Goal: Task Accomplishment & Management: Use online tool/utility

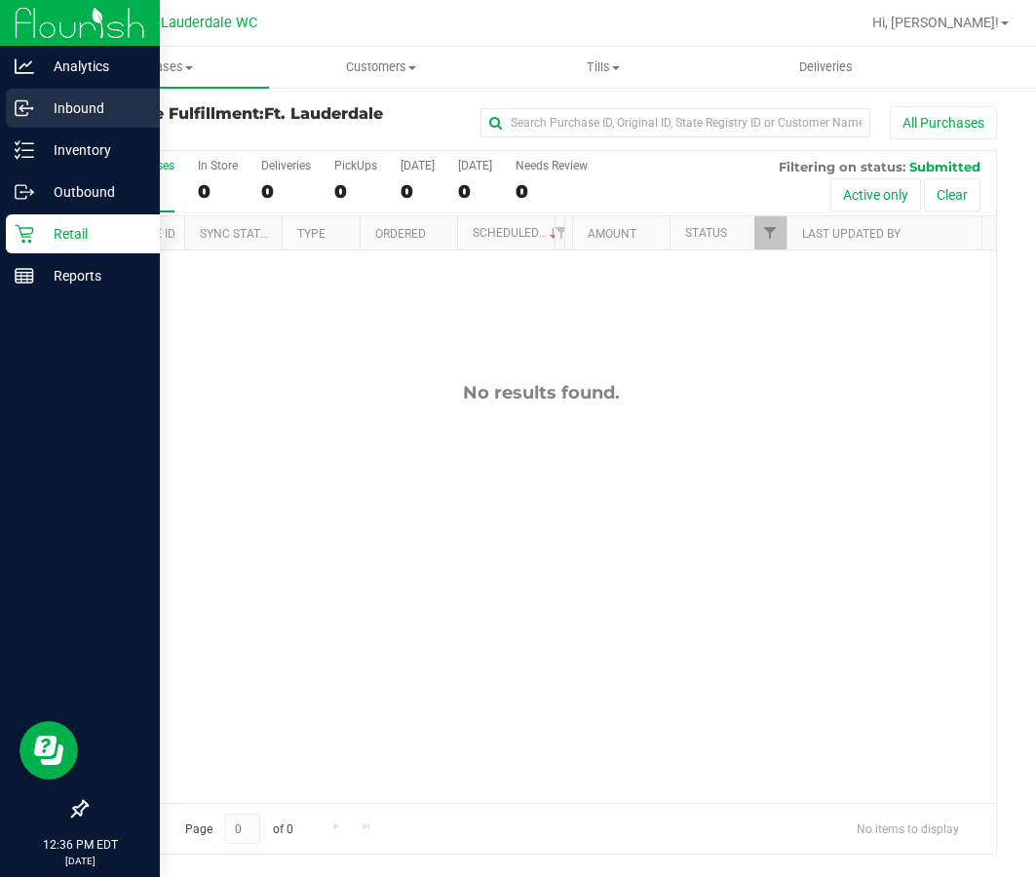
click at [32, 121] on div "Inbound" at bounding box center [83, 108] width 154 height 39
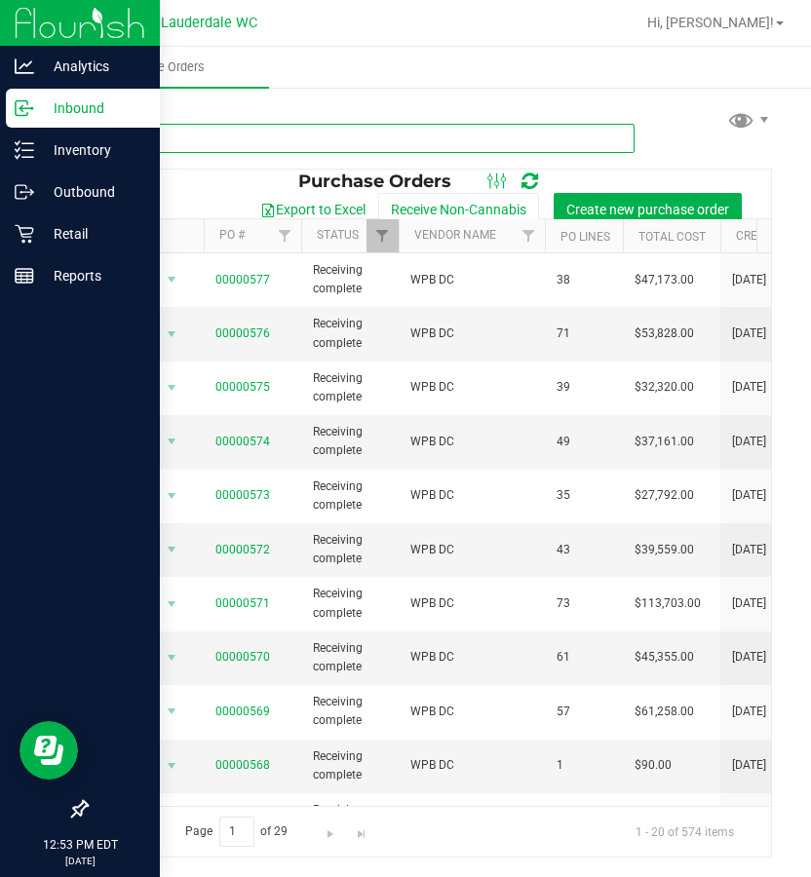
click at [198, 137] on input "text" at bounding box center [360, 138] width 549 height 29
type input "t12"
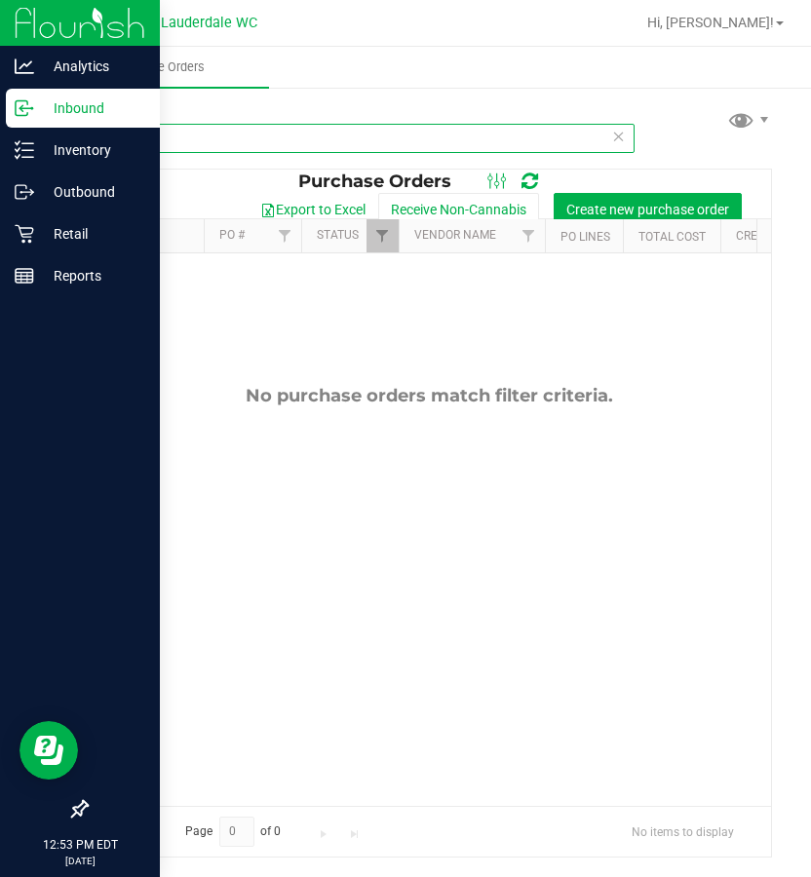
click at [224, 141] on input "t12" at bounding box center [360, 138] width 549 height 29
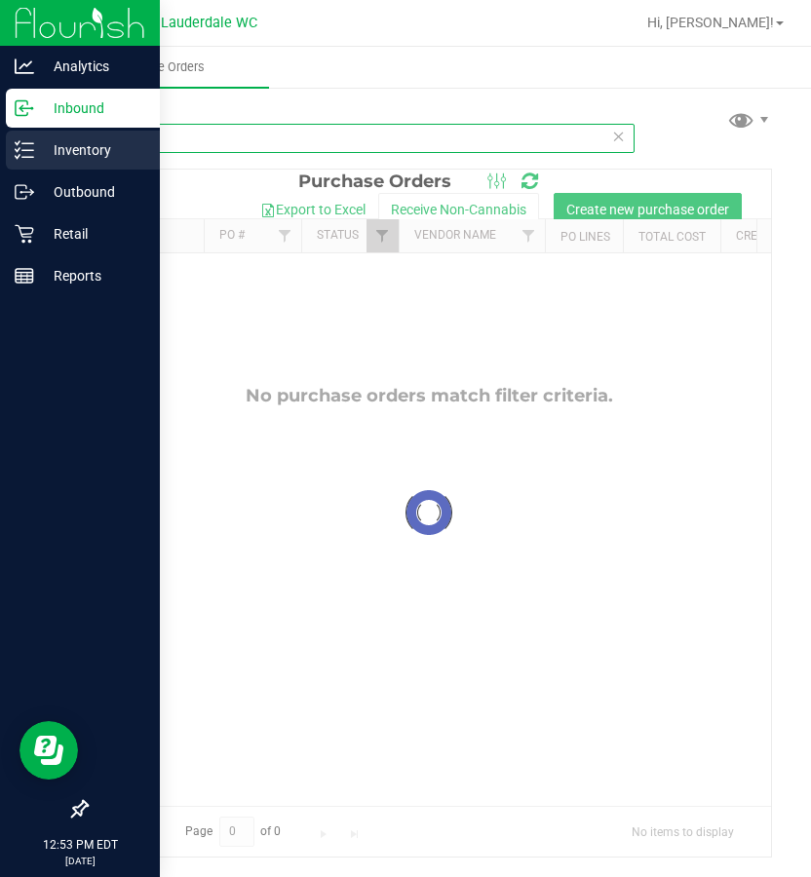
type input "truff"
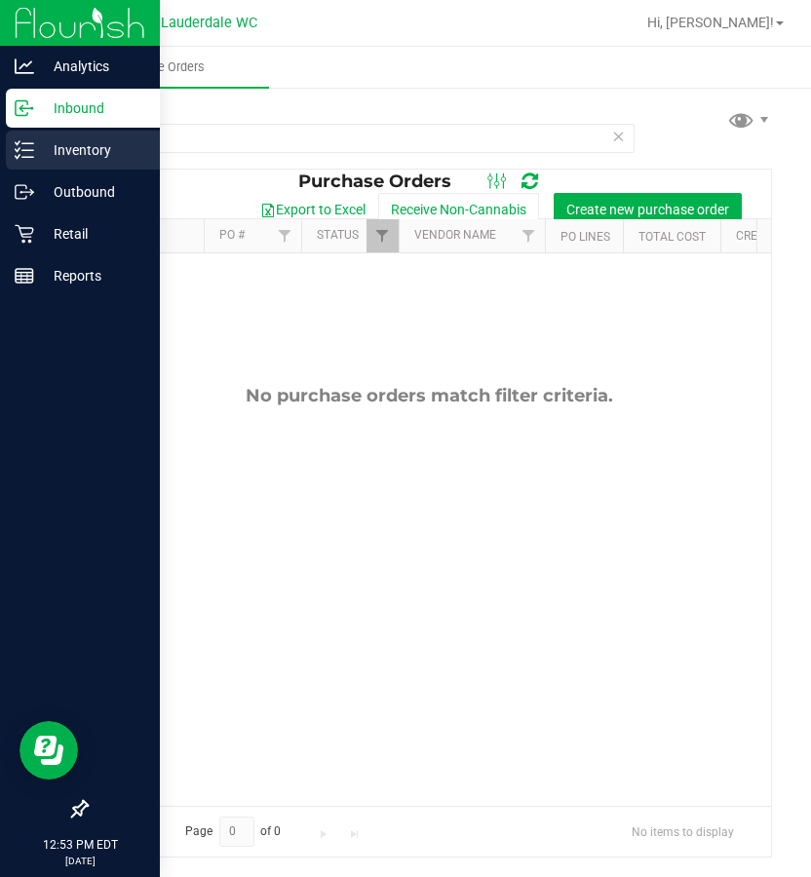
click at [40, 150] on p "Inventory" at bounding box center [92, 149] width 117 height 23
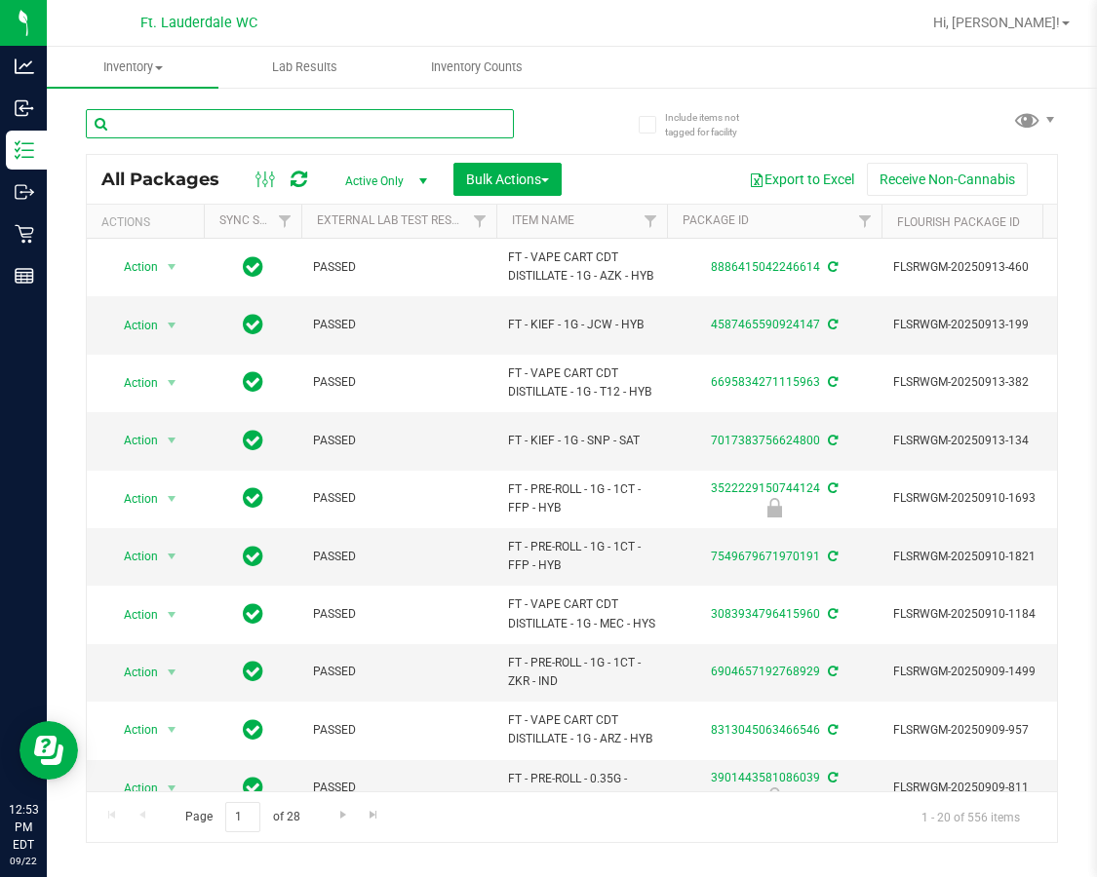
click at [338, 127] on input "text" at bounding box center [300, 123] width 428 height 29
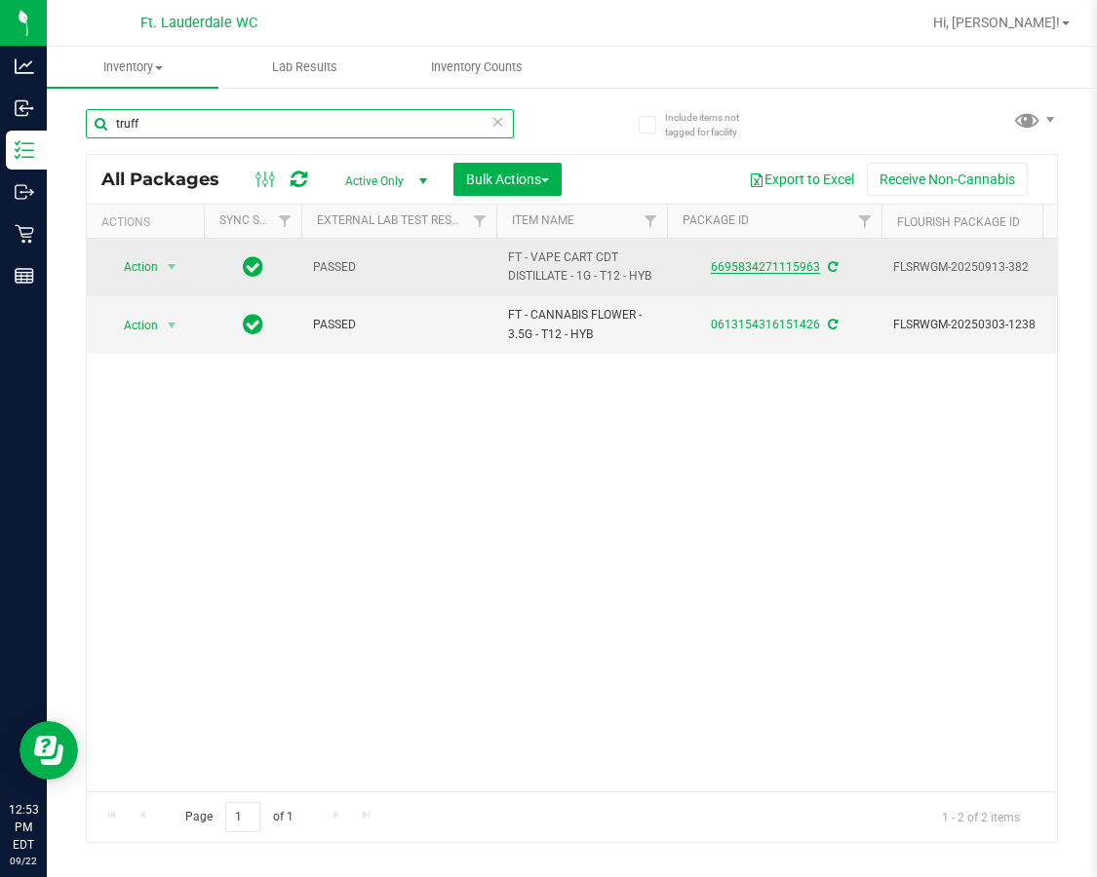
type input "truff"
click at [721, 265] on link "6695834271115963" at bounding box center [765, 267] width 109 height 14
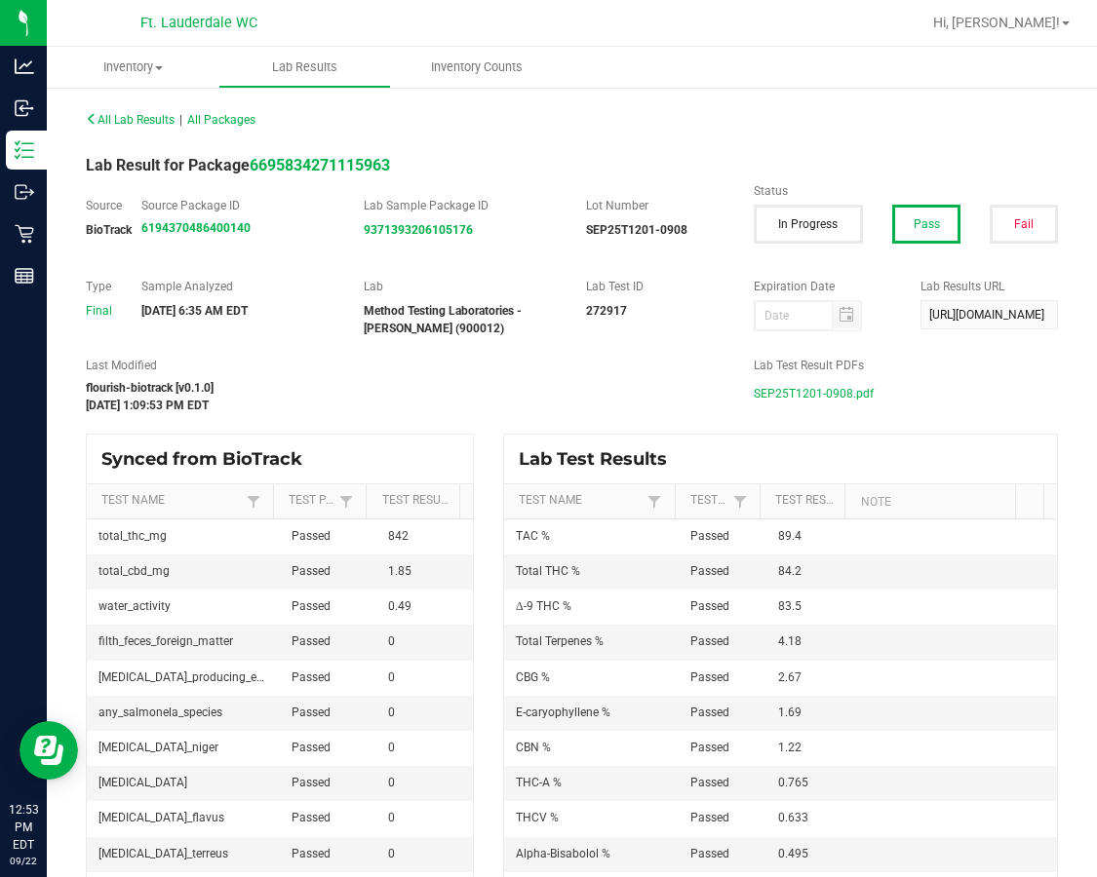
click at [785, 380] on span "SEP25T1201-0908.pdf" at bounding box center [814, 393] width 120 height 29
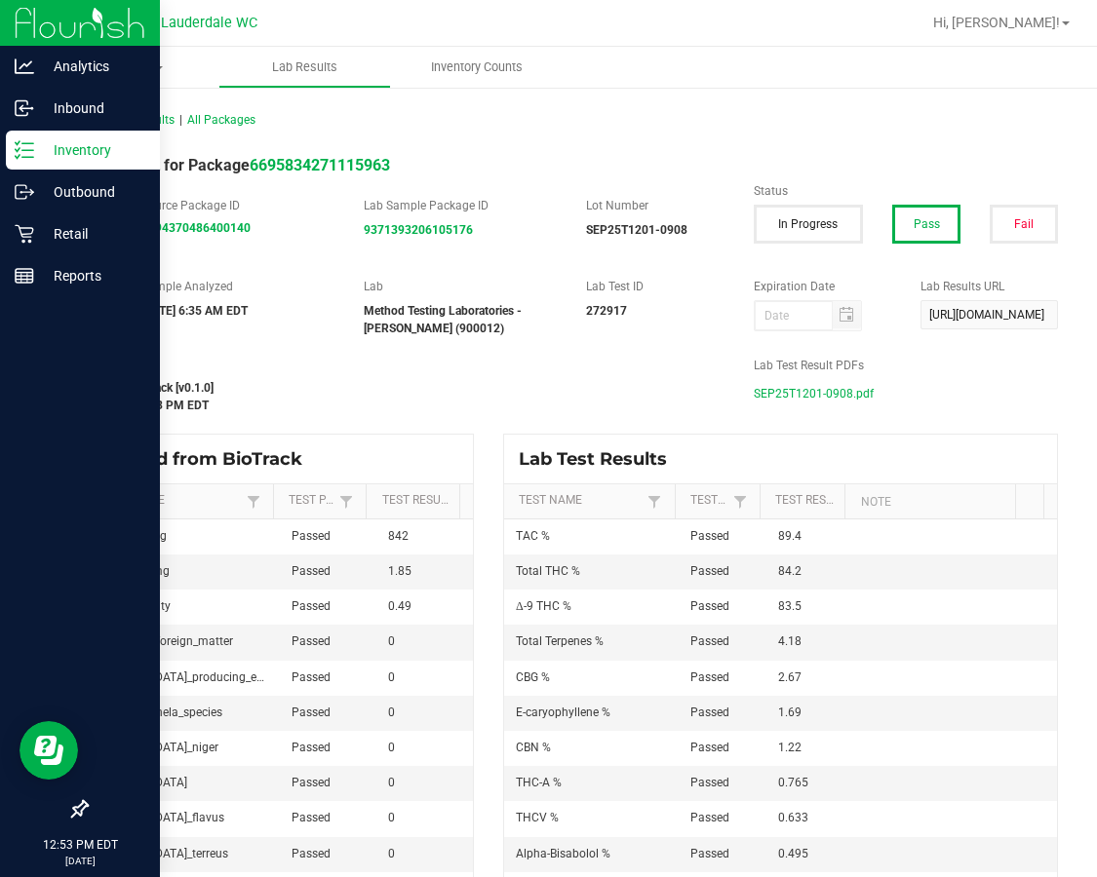
click at [33, 146] on icon at bounding box center [24, 149] width 19 height 19
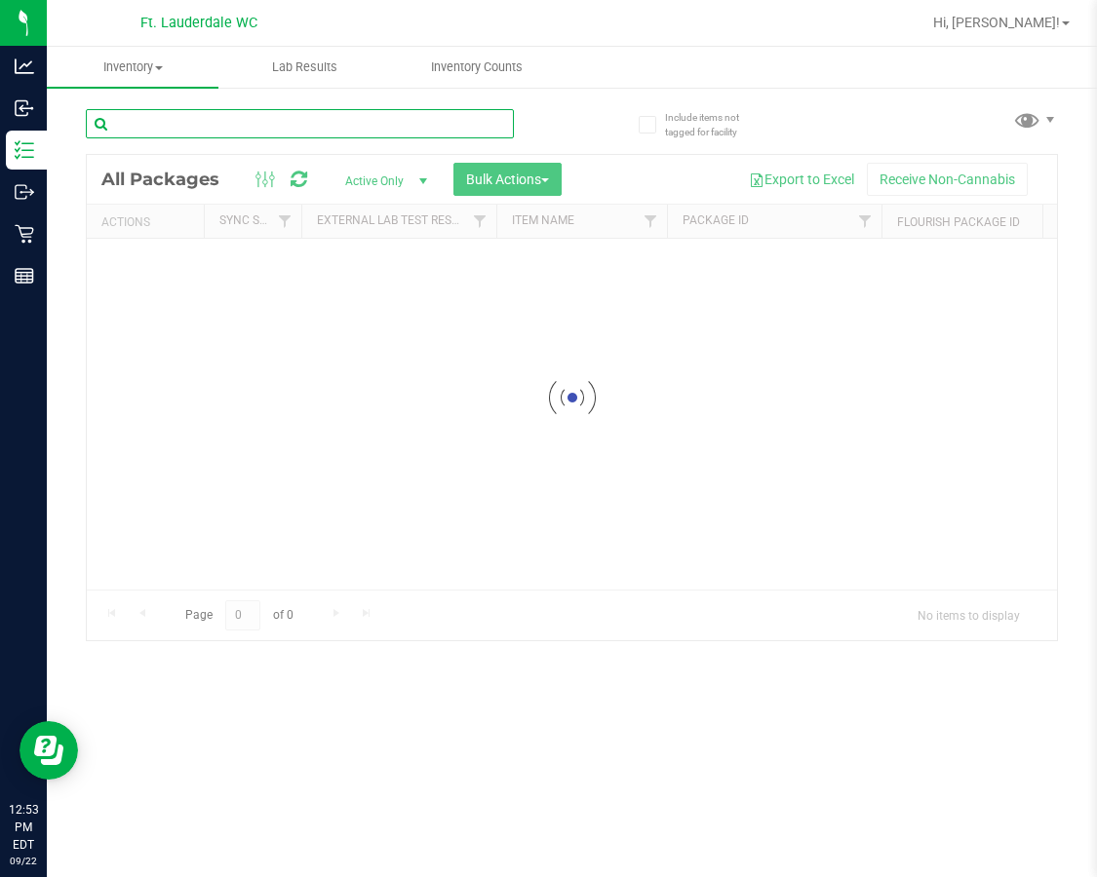
click at [301, 115] on div "Inventory All packages All inventory Waste log Create inventory Lab Results Inv…" at bounding box center [572, 462] width 1050 height 831
click at [301, 115] on input "pz2" at bounding box center [300, 123] width 428 height 29
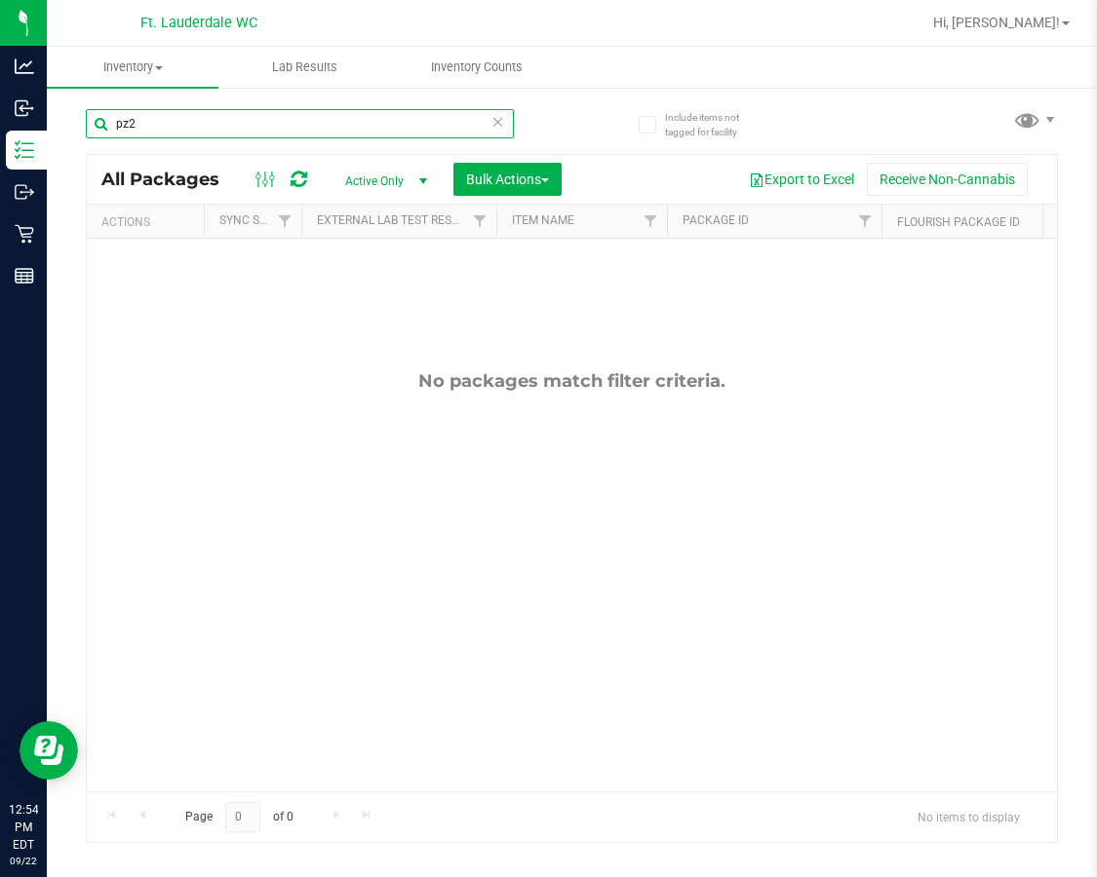
click at [301, 115] on input "pz2" at bounding box center [300, 123] width 428 height 29
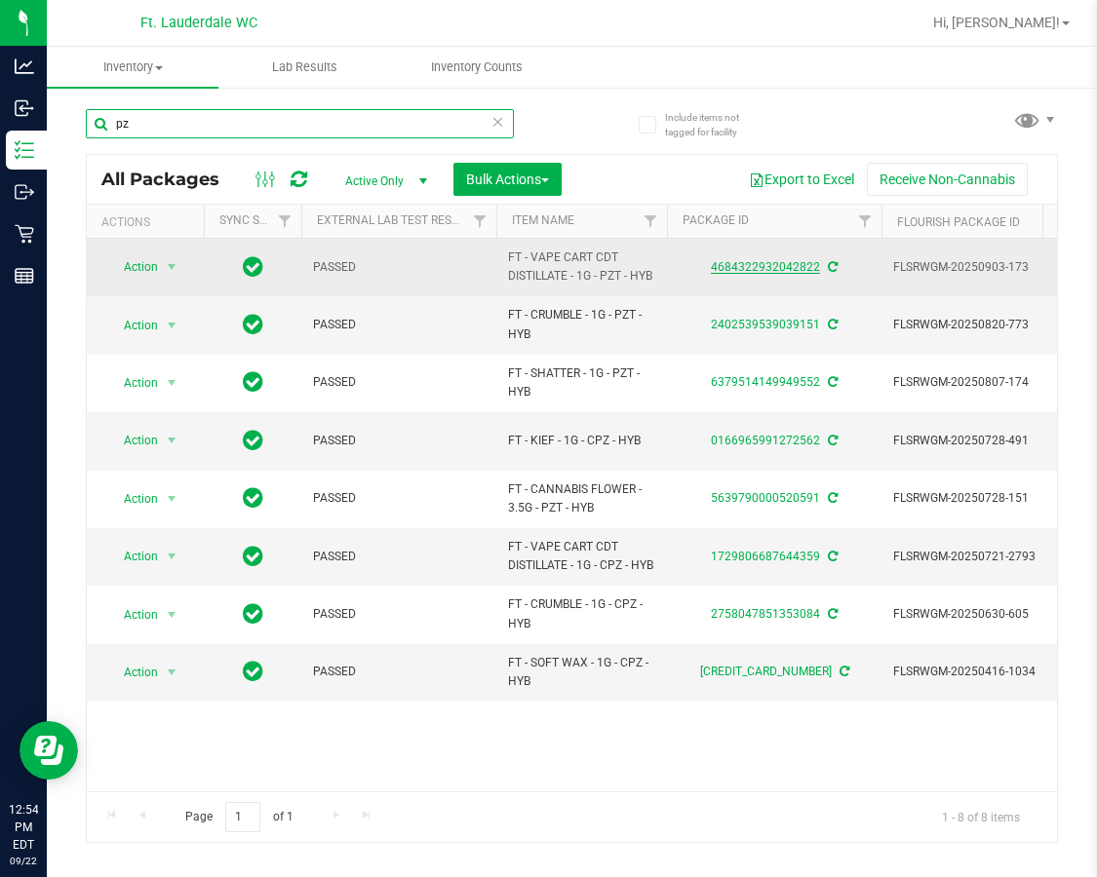
type input "pz"
click at [746, 266] on link "4684322932042822" at bounding box center [765, 267] width 109 height 14
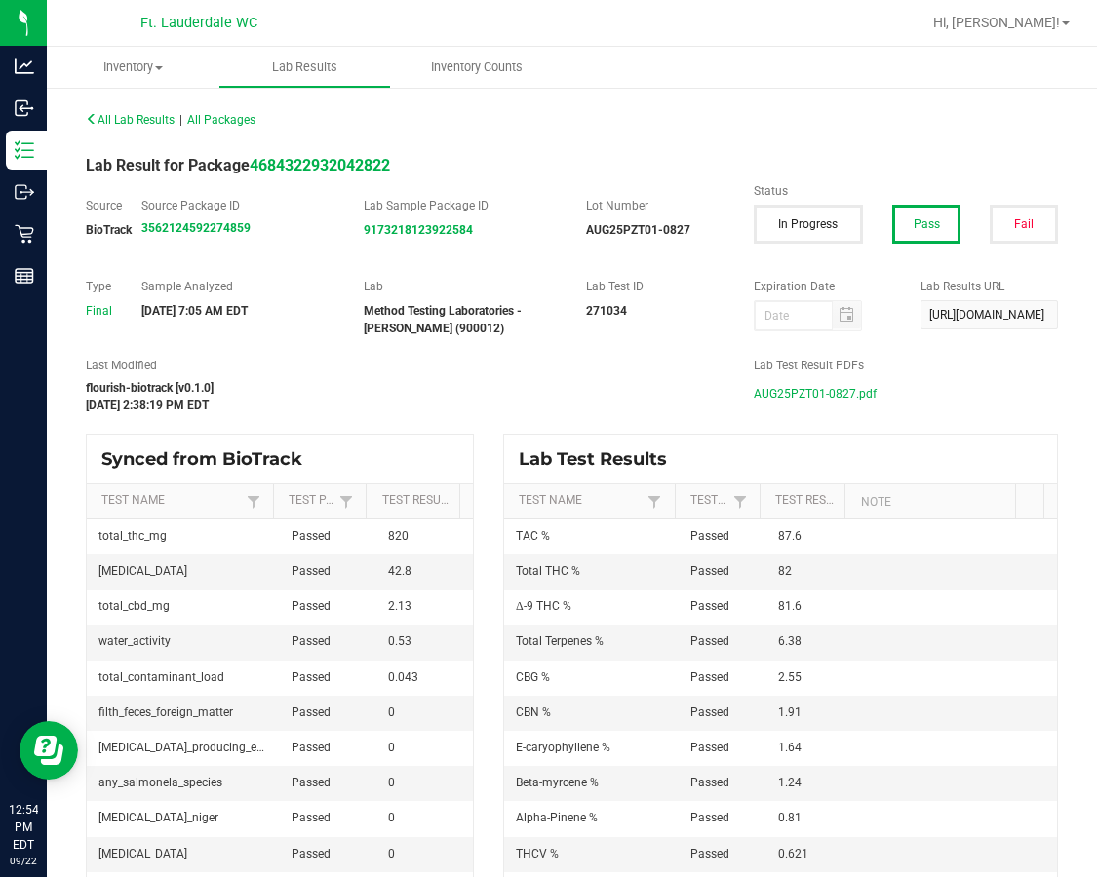
click at [818, 391] on span "AUG25PZT01-0827.pdf" at bounding box center [815, 393] width 123 height 29
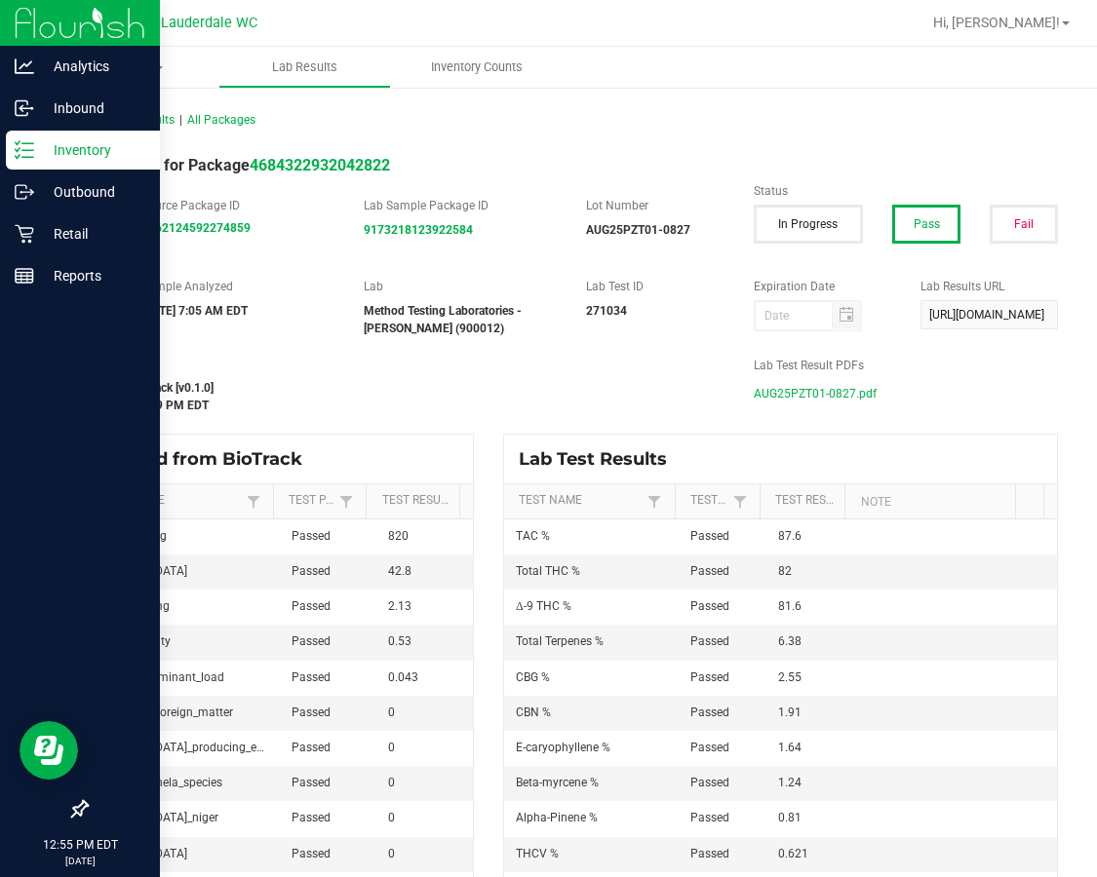
click at [6, 144] on div "Inventory" at bounding box center [83, 150] width 154 height 39
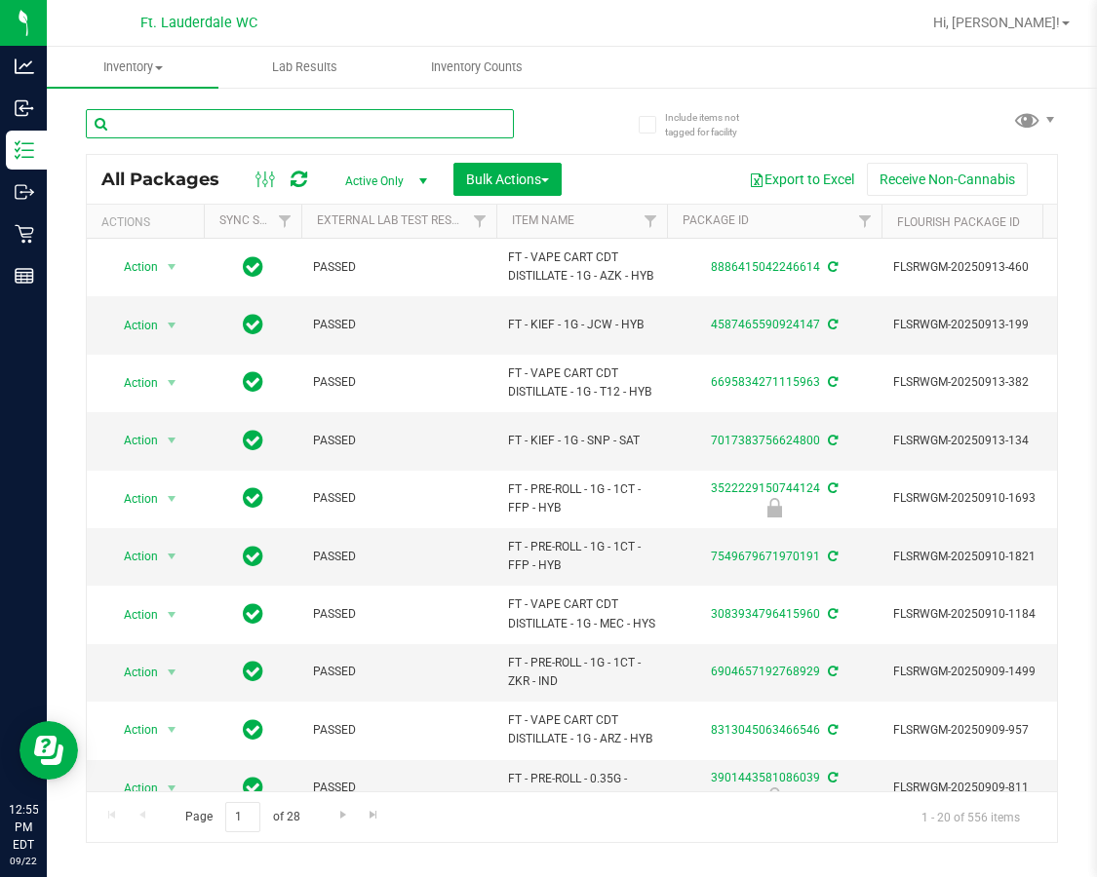
click at [302, 129] on input "text" at bounding box center [300, 123] width 428 height 29
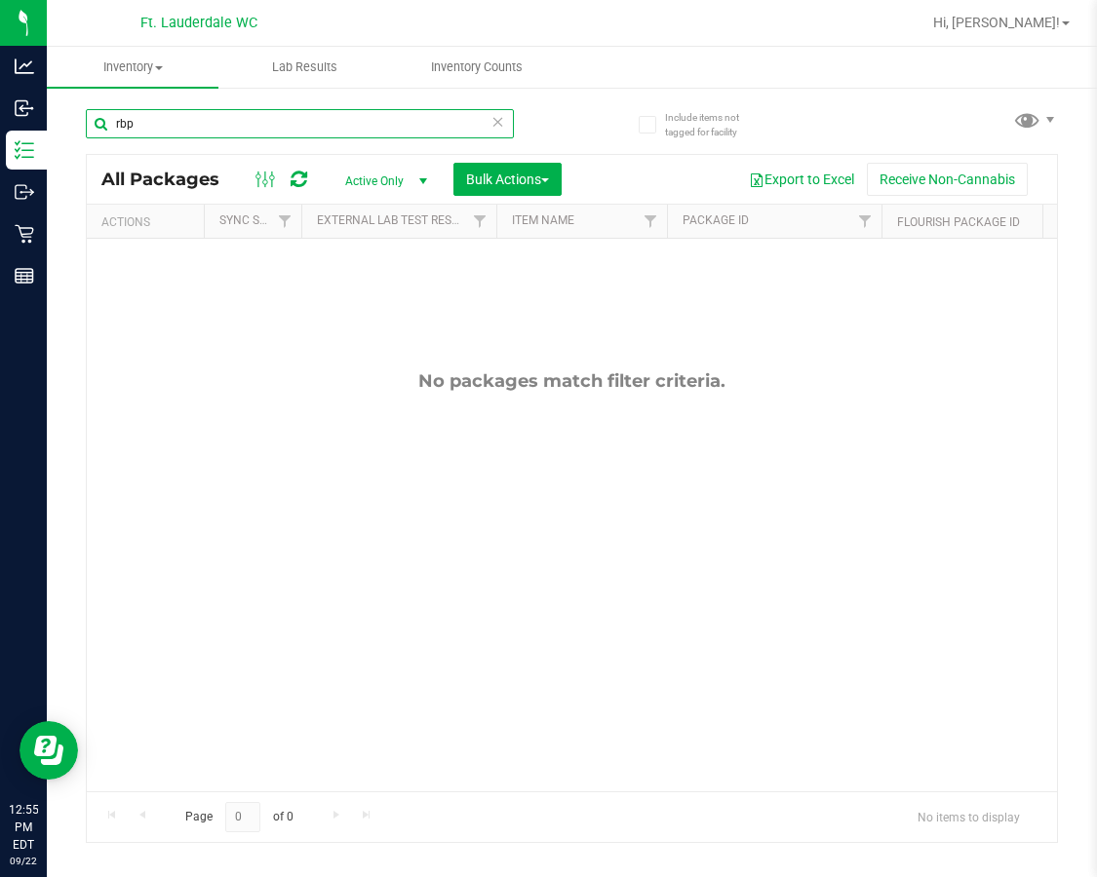
click at [339, 135] on input "rbp" at bounding box center [300, 123] width 428 height 29
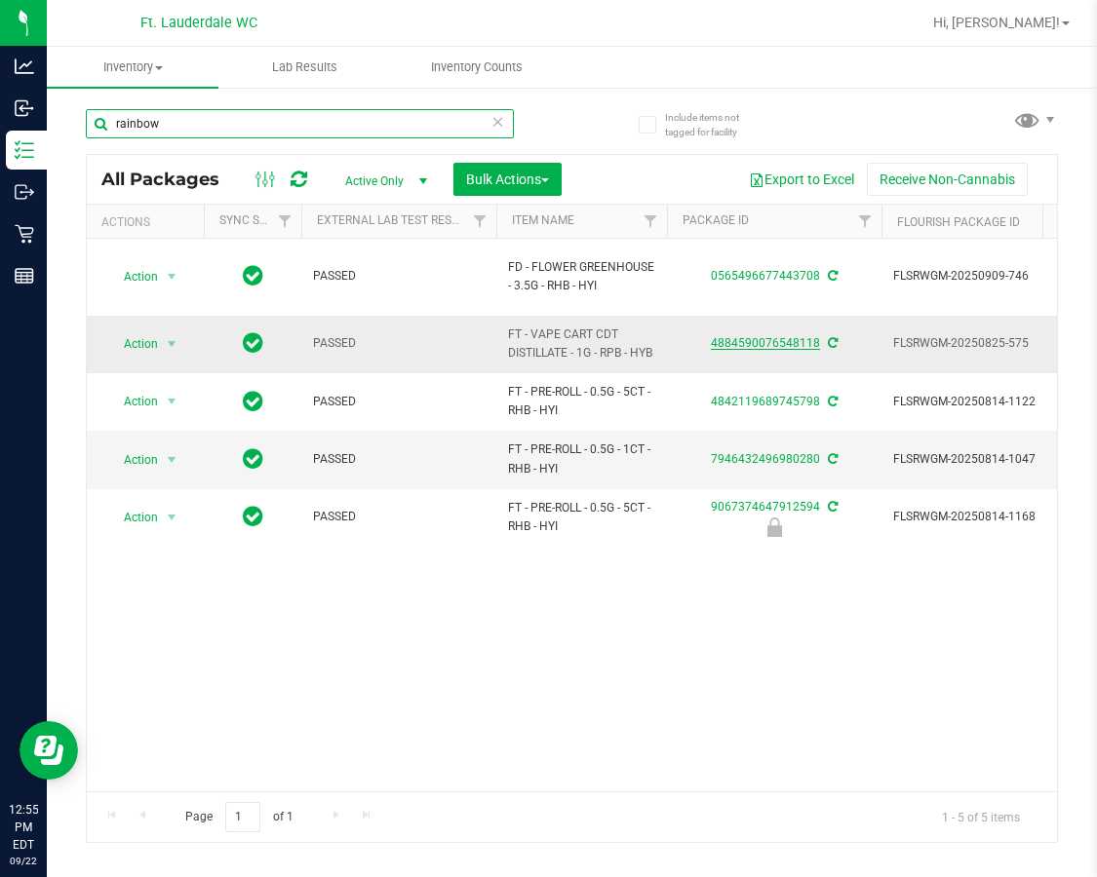
type input "rainbow"
click at [754, 336] on link "4884590076548118" at bounding box center [765, 343] width 109 height 14
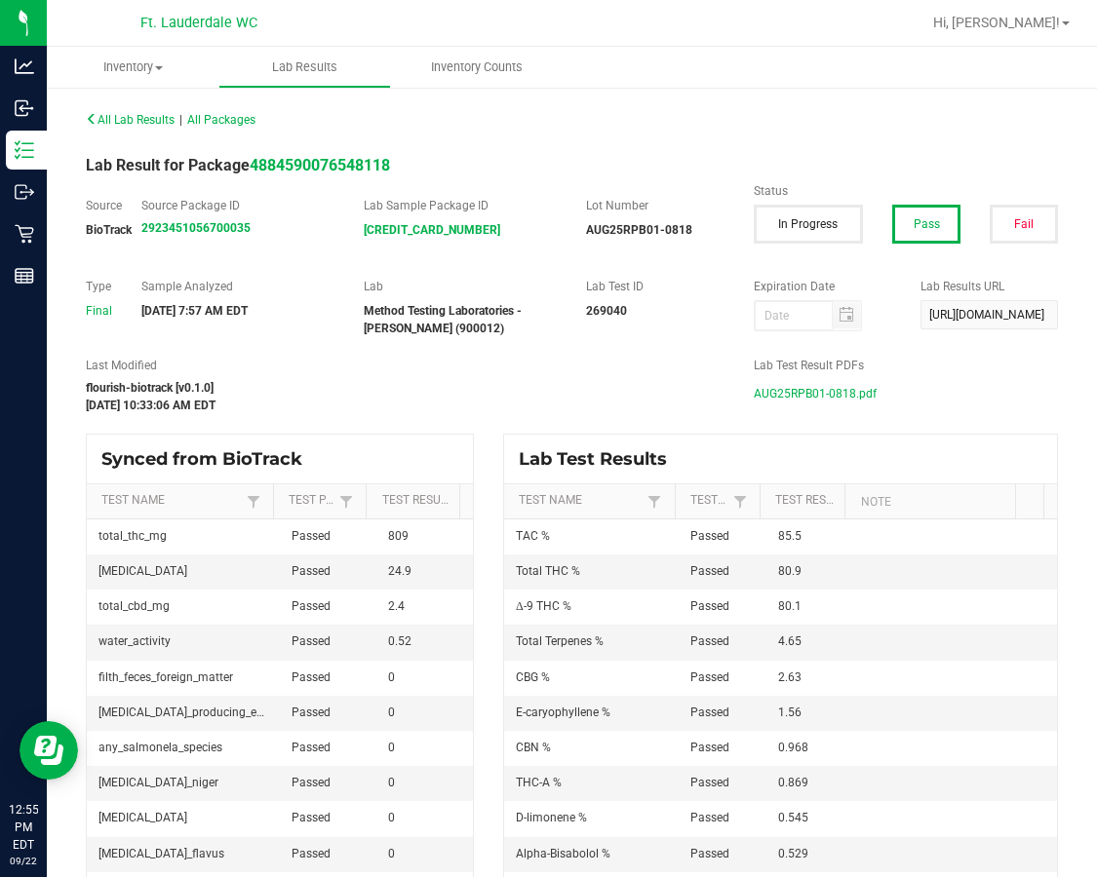
click at [813, 394] on span "AUG25RPB01-0818.pdf" at bounding box center [815, 393] width 123 height 29
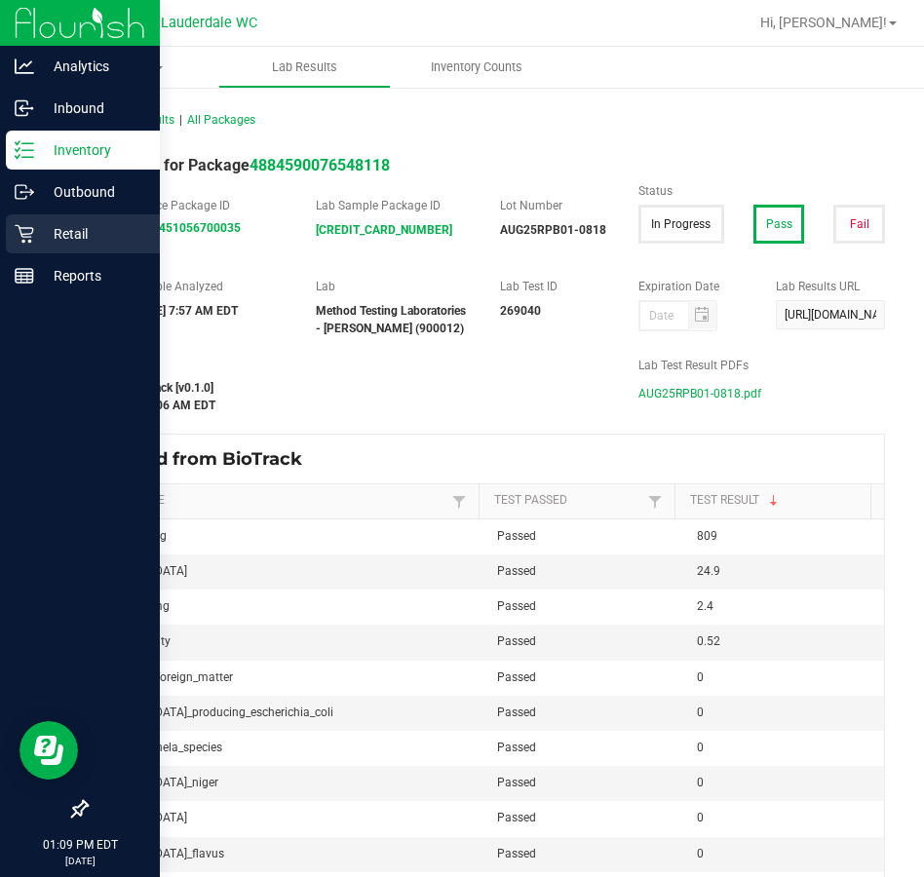
click at [39, 244] on p "Retail" at bounding box center [92, 233] width 117 height 23
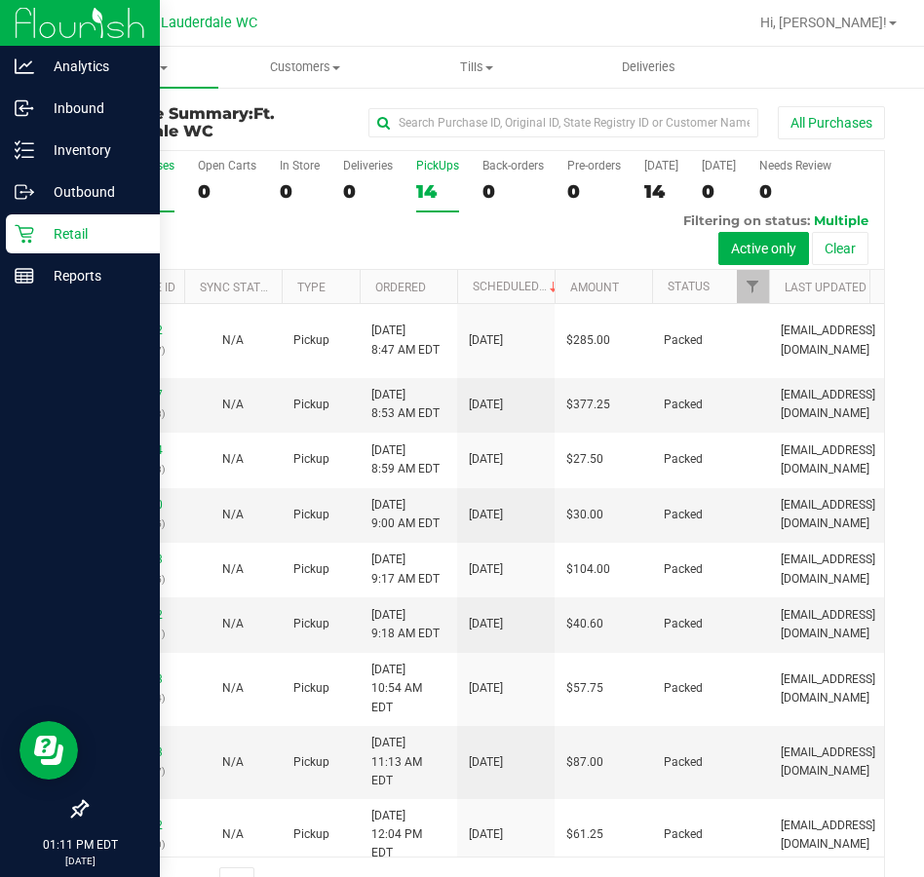
click at [428, 200] on div "14" at bounding box center [437, 191] width 43 height 22
click at [0, 0] on input "PickUps 14" at bounding box center [0, 0] width 0 height 0
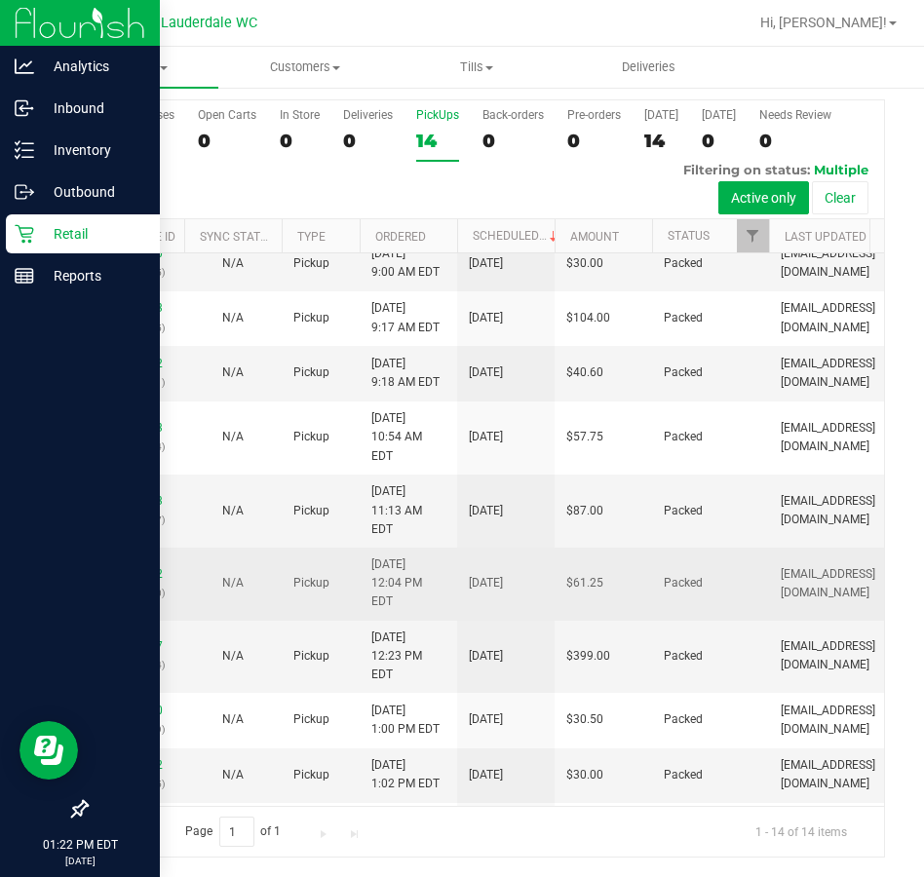
scroll to position [348, 0]
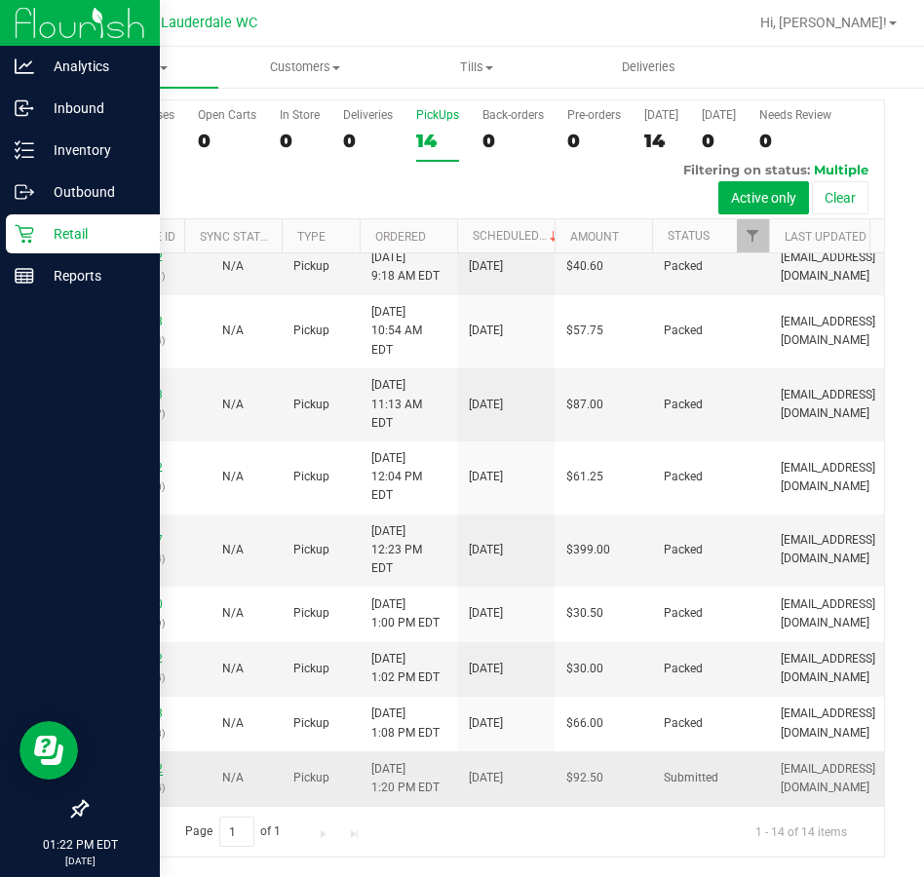
click at [159, 762] on link "11988722" at bounding box center [135, 769] width 55 height 14
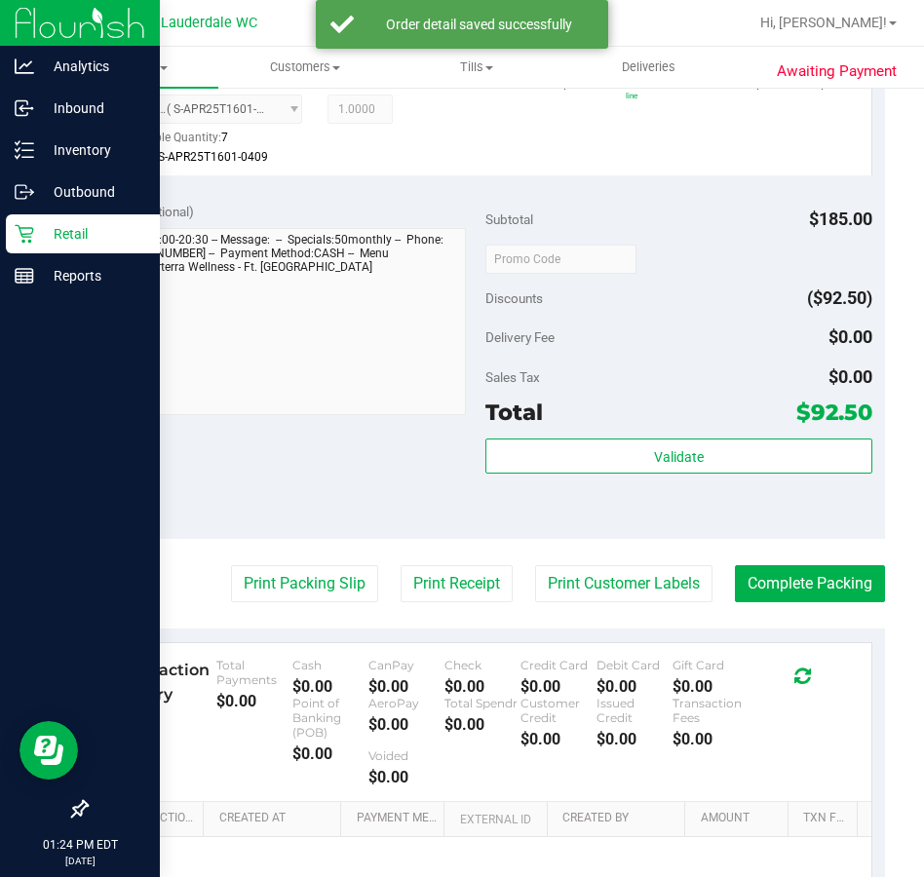
scroll to position [864, 0]
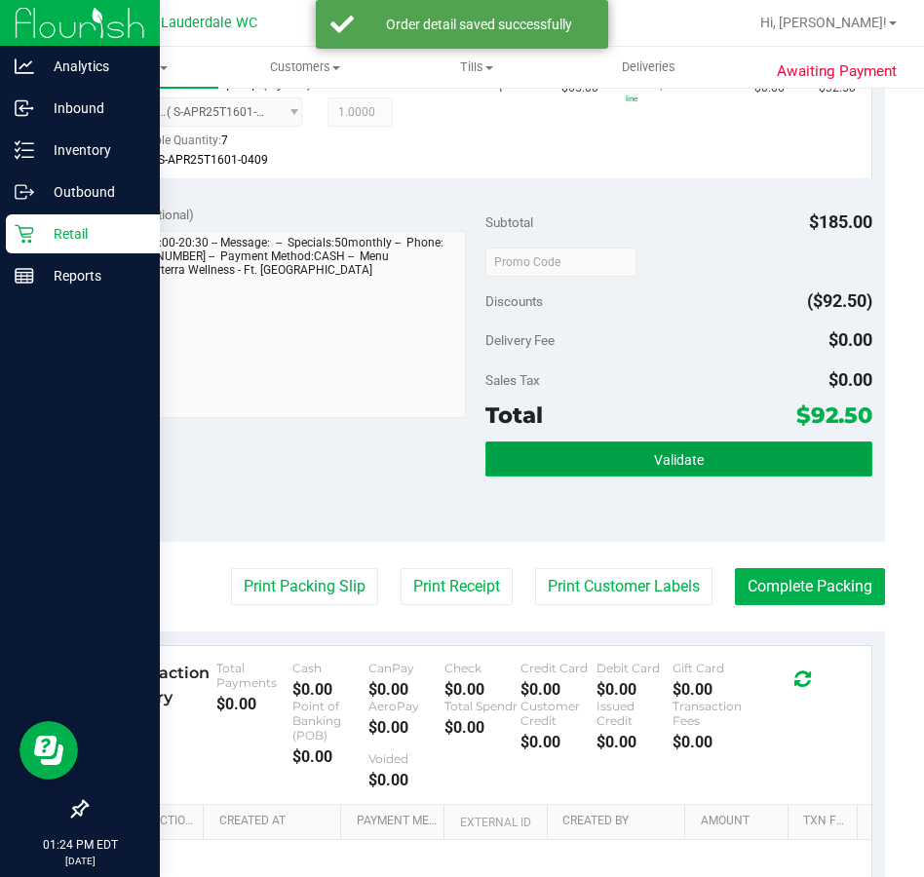
click at [661, 470] on button "Validate" at bounding box center [678, 459] width 387 height 35
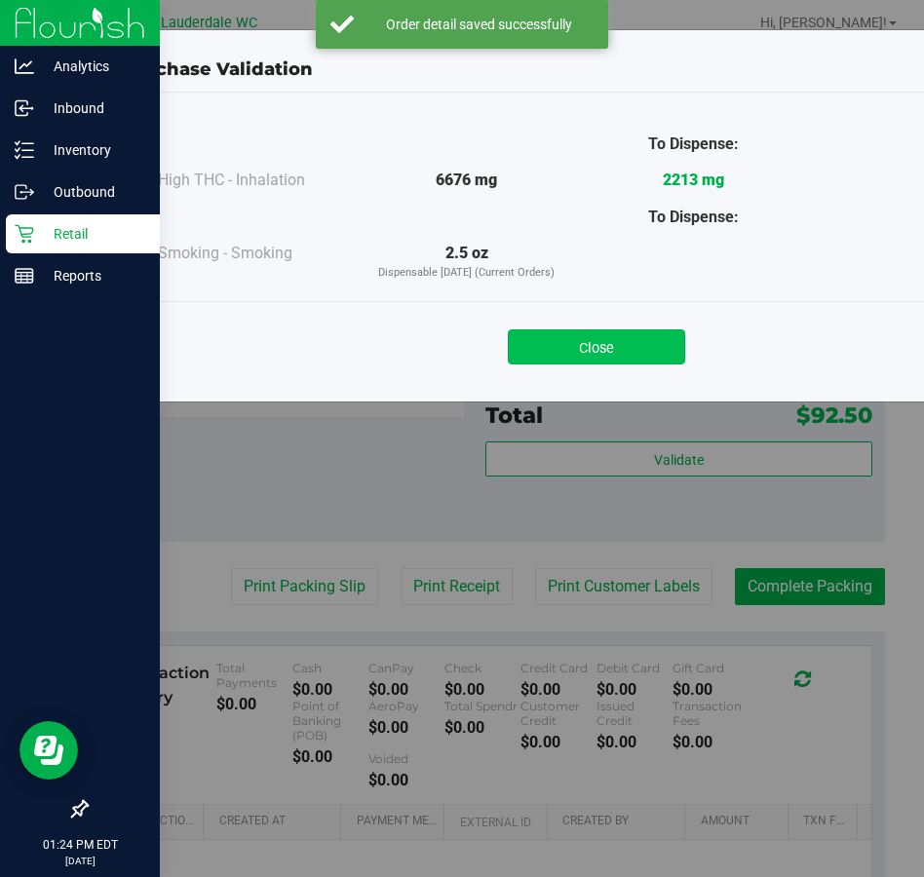
click at [573, 344] on button "Close" at bounding box center [596, 346] width 177 height 35
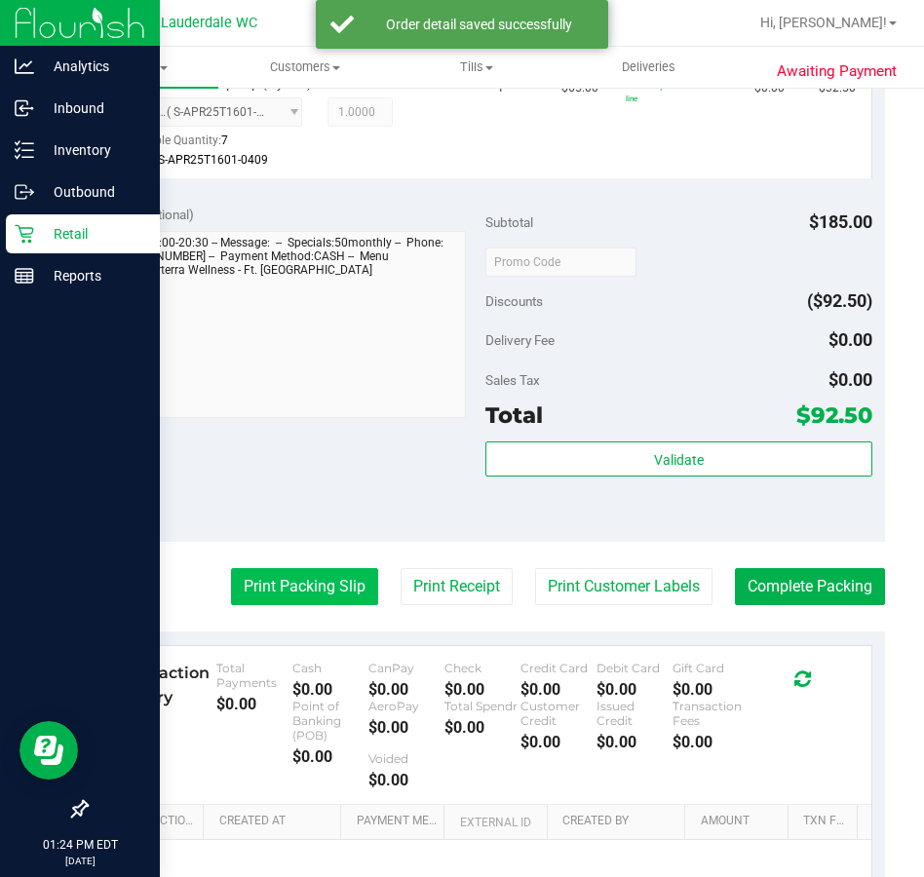
click at [255, 600] on button "Print Packing Slip" at bounding box center [304, 586] width 147 height 37
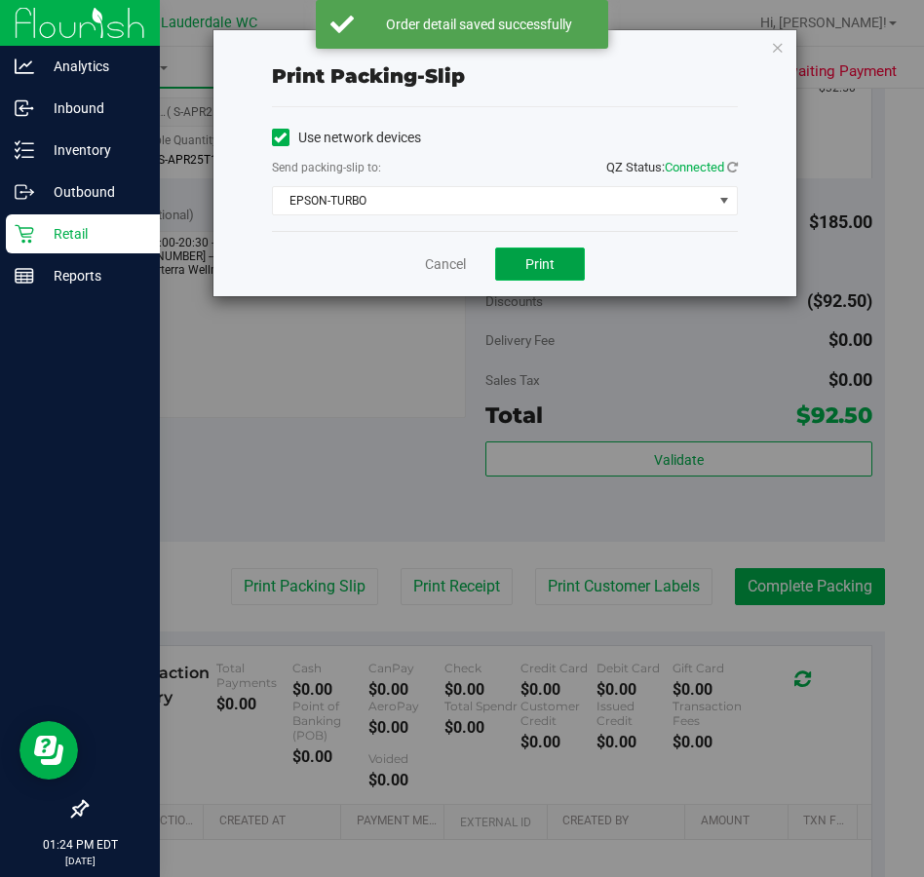
click at [531, 274] on button "Print" at bounding box center [540, 264] width 90 height 33
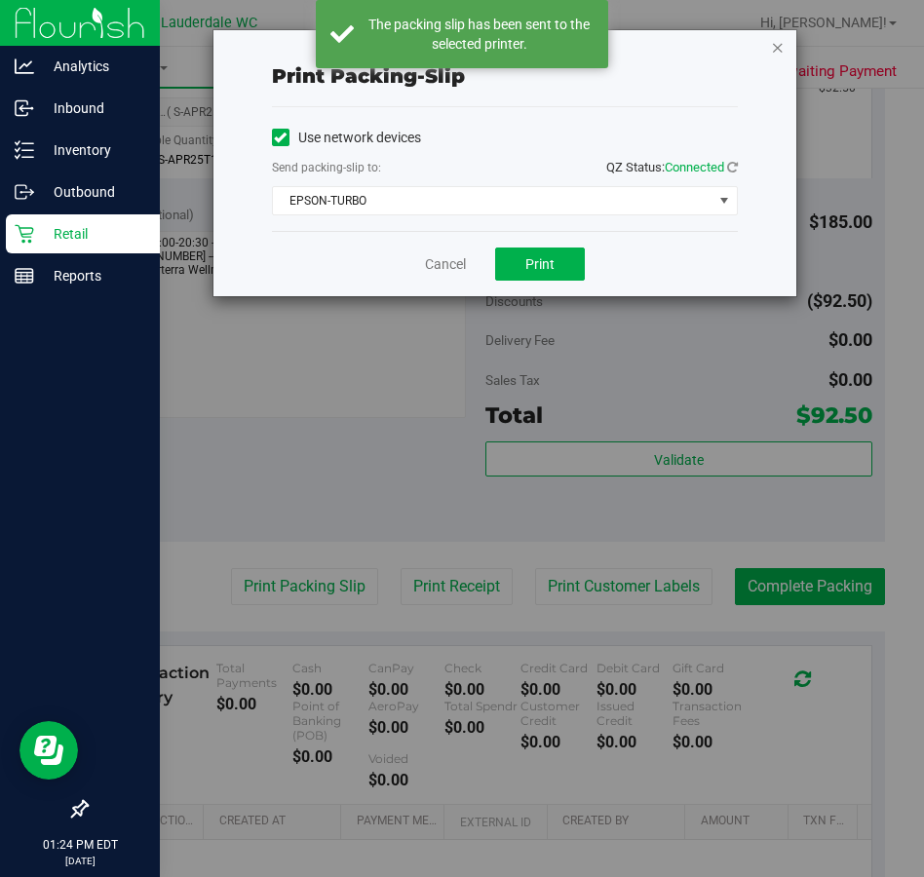
click at [775, 49] on icon "button" at bounding box center [778, 46] width 14 height 23
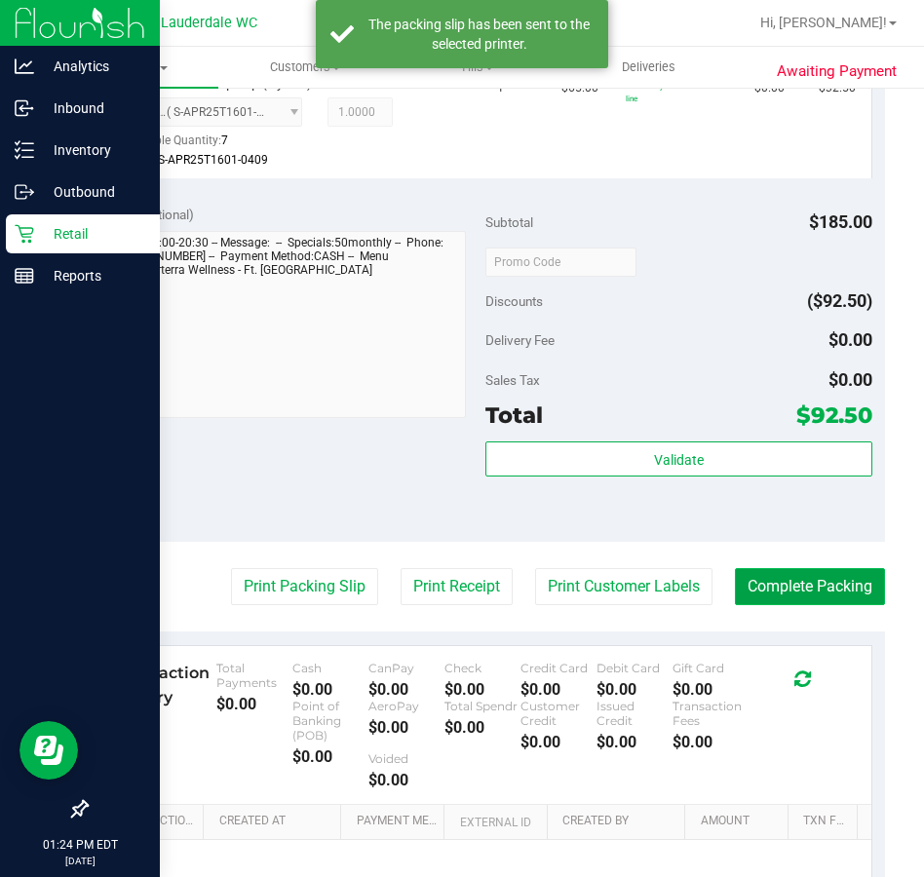
click at [800, 586] on button "Complete Packing" at bounding box center [810, 586] width 150 height 37
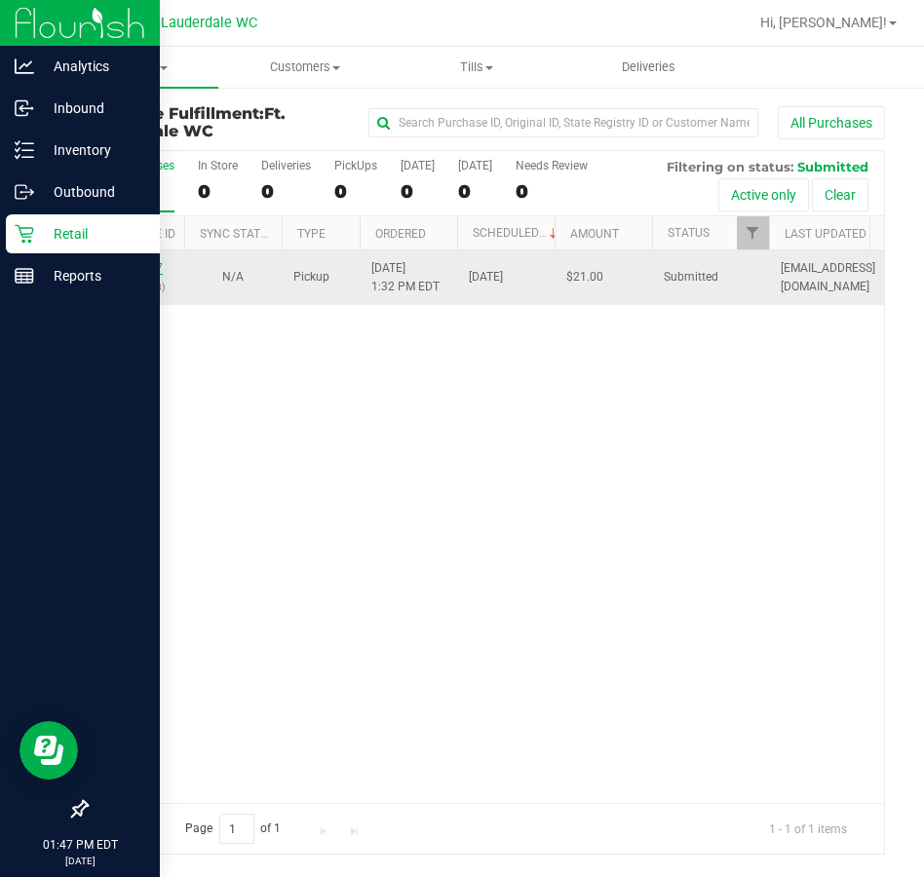
click at [126, 266] on link "11988837" at bounding box center [135, 268] width 55 height 14
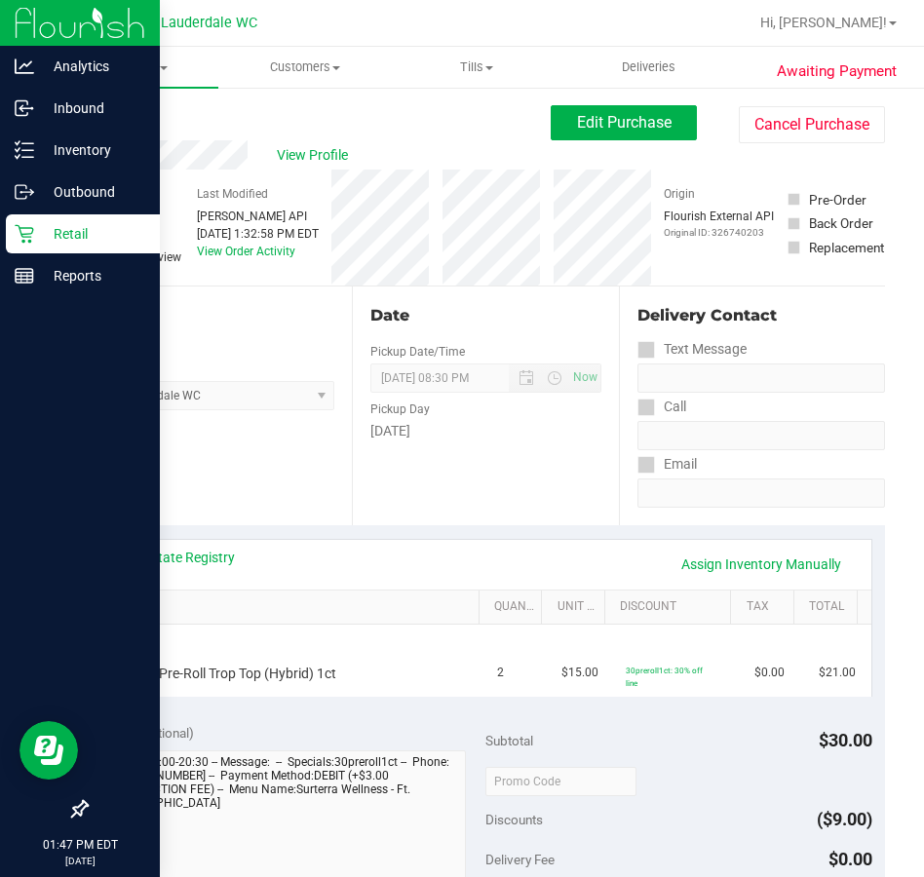
click at [26, 243] on icon at bounding box center [24, 233] width 19 height 19
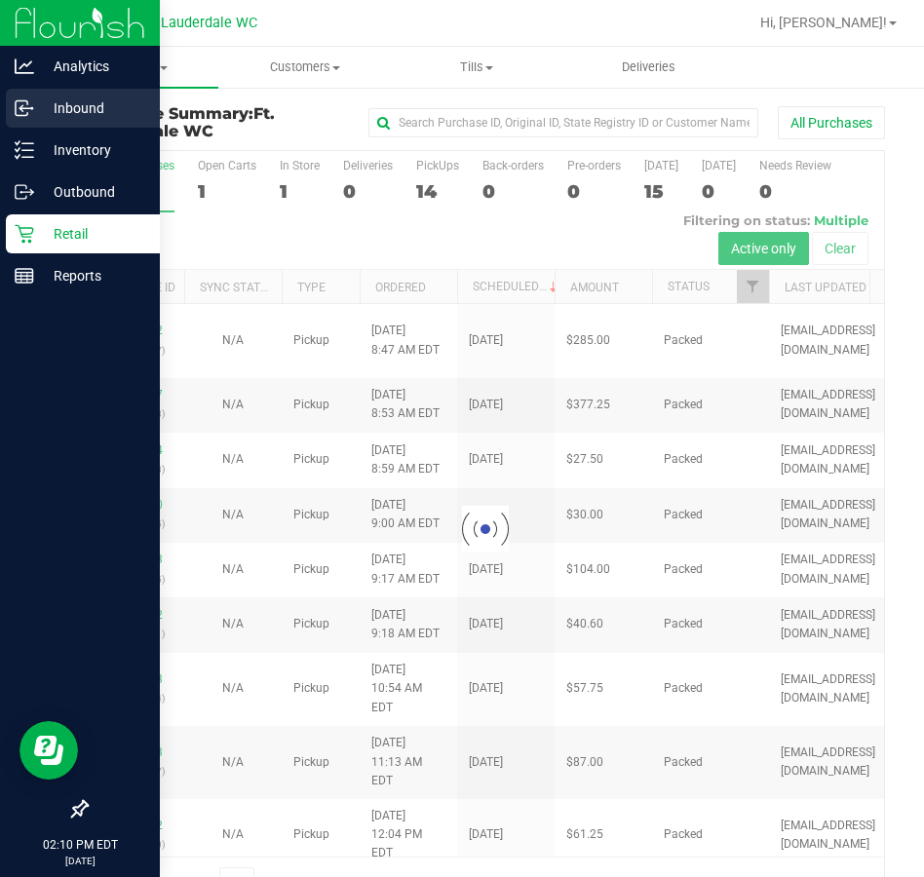
click at [25, 106] on icon at bounding box center [24, 107] width 19 height 19
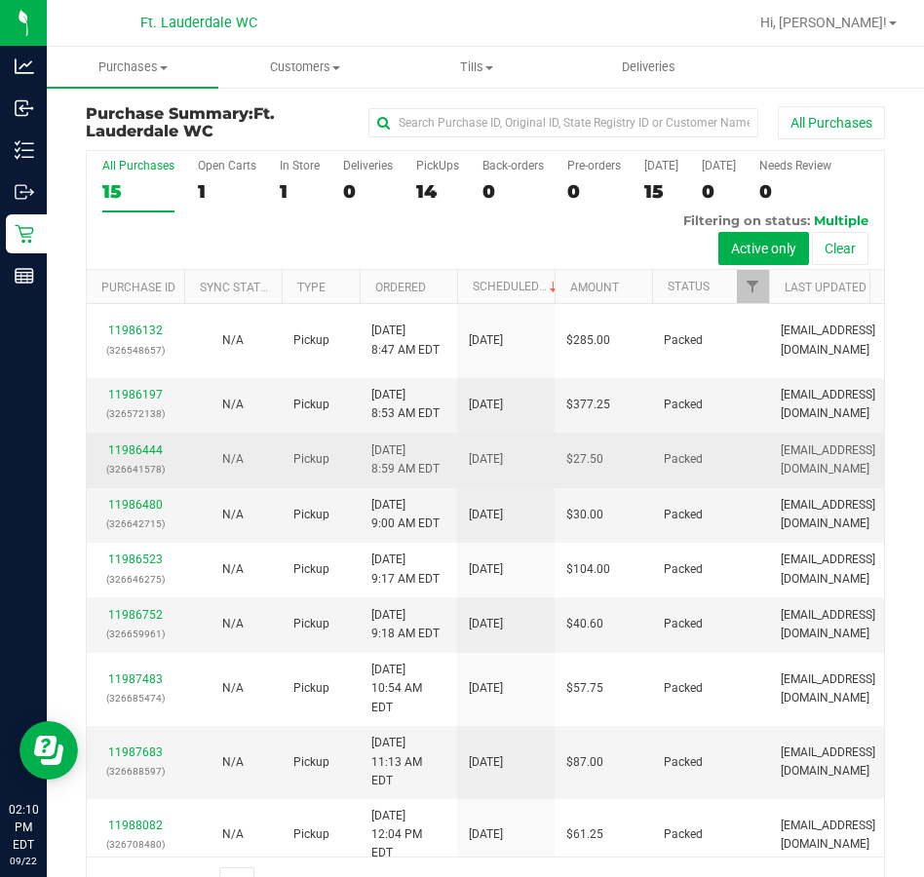
scroll to position [367, 0]
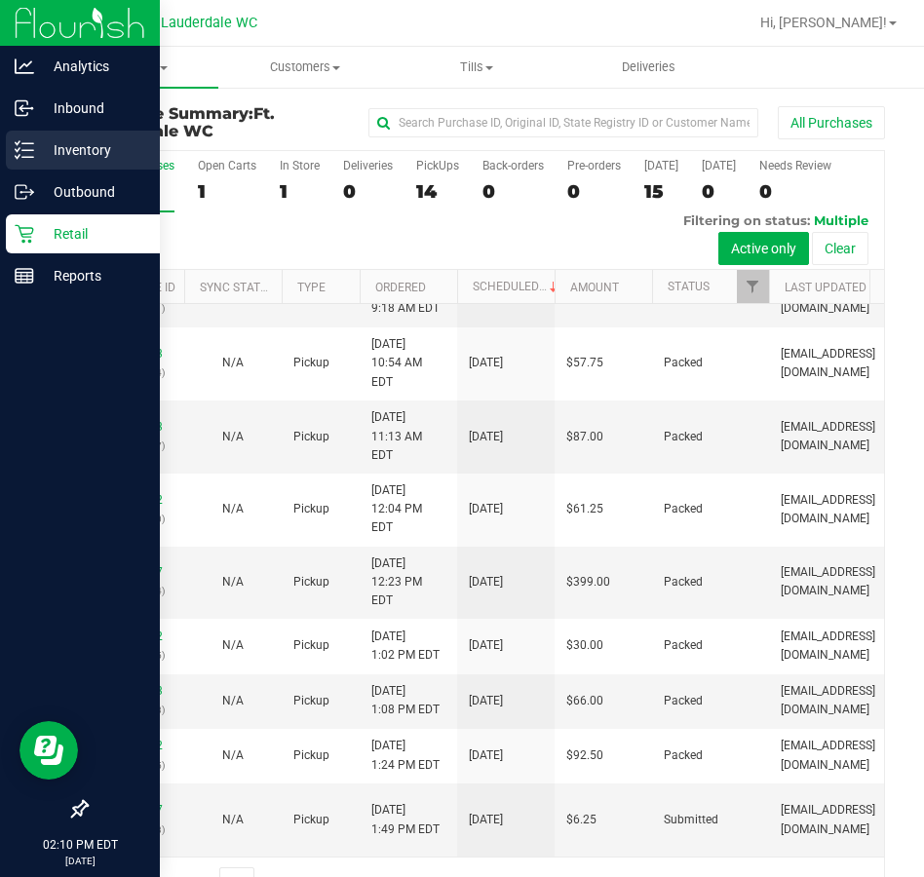
click at [27, 153] on icon at bounding box center [24, 149] width 19 height 19
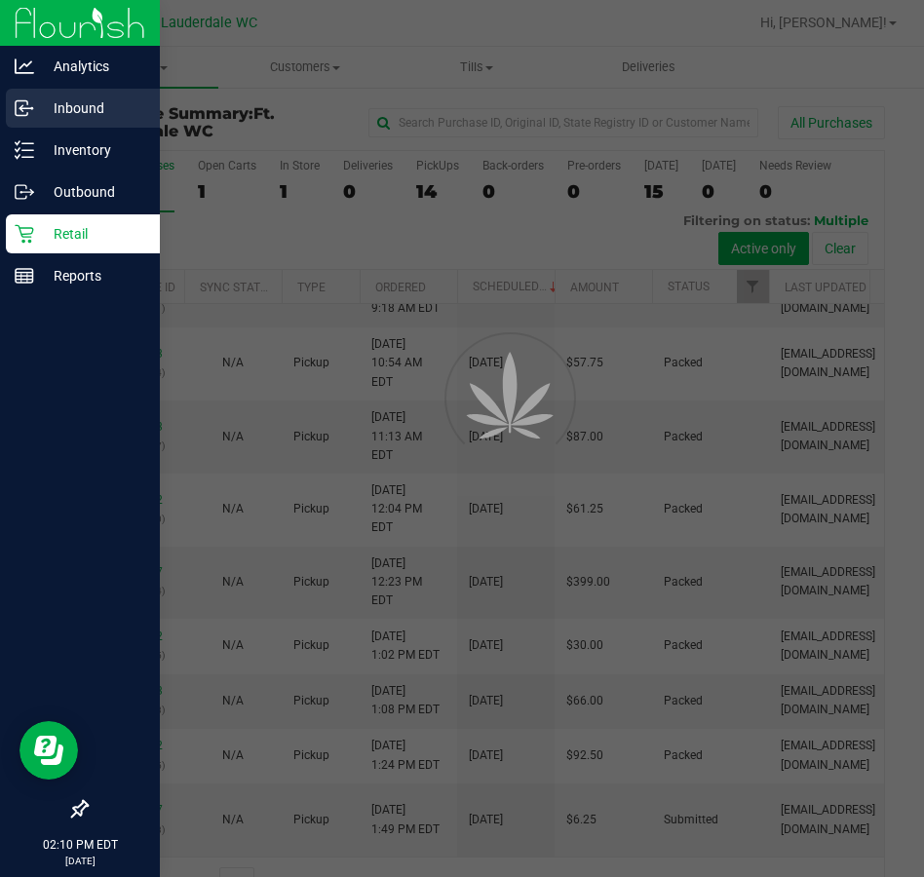
click at [52, 118] on p "Inbound" at bounding box center [92, 108] width 117 height 23
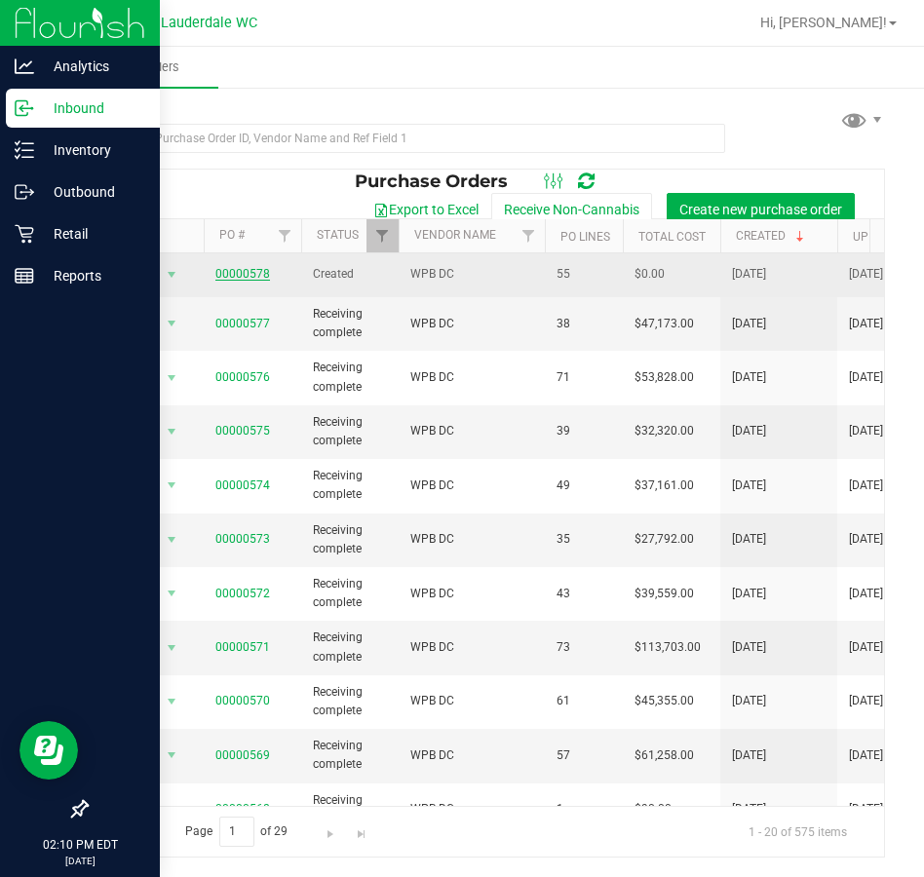
click at [253, 280] on link "00000578" at bounding box center [242, 274] width 55 height 14
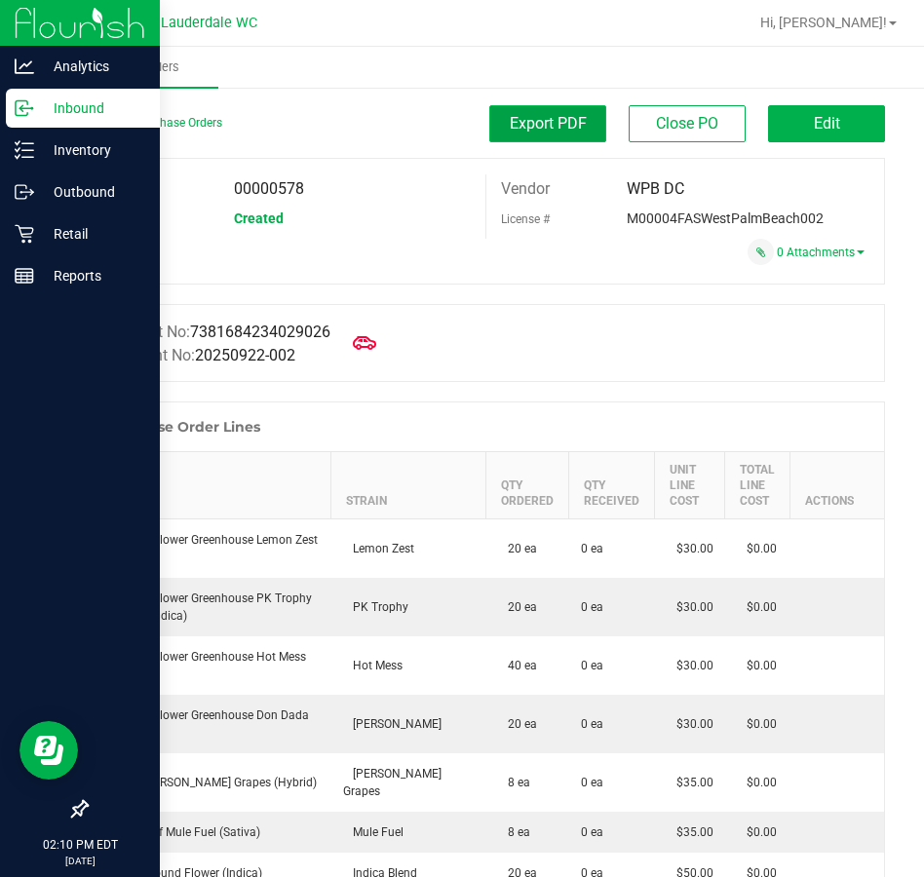
click at [547, 135] on button "Export PDF" at bounding box center [547, 123] width 117 height 37
